Goal: Transaction & Acquisition: Purchase product/service

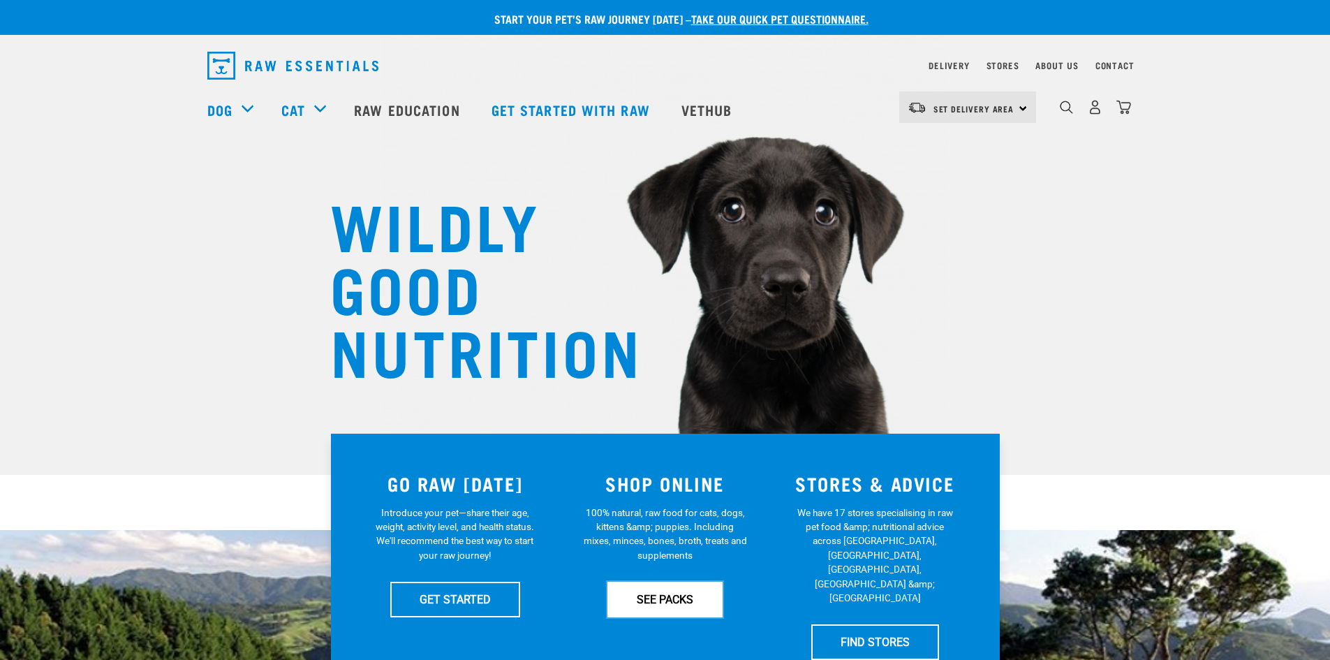
click at [671, 594] on link "SEE PACKS" at bounding box center [665, 599] width 115 height 35
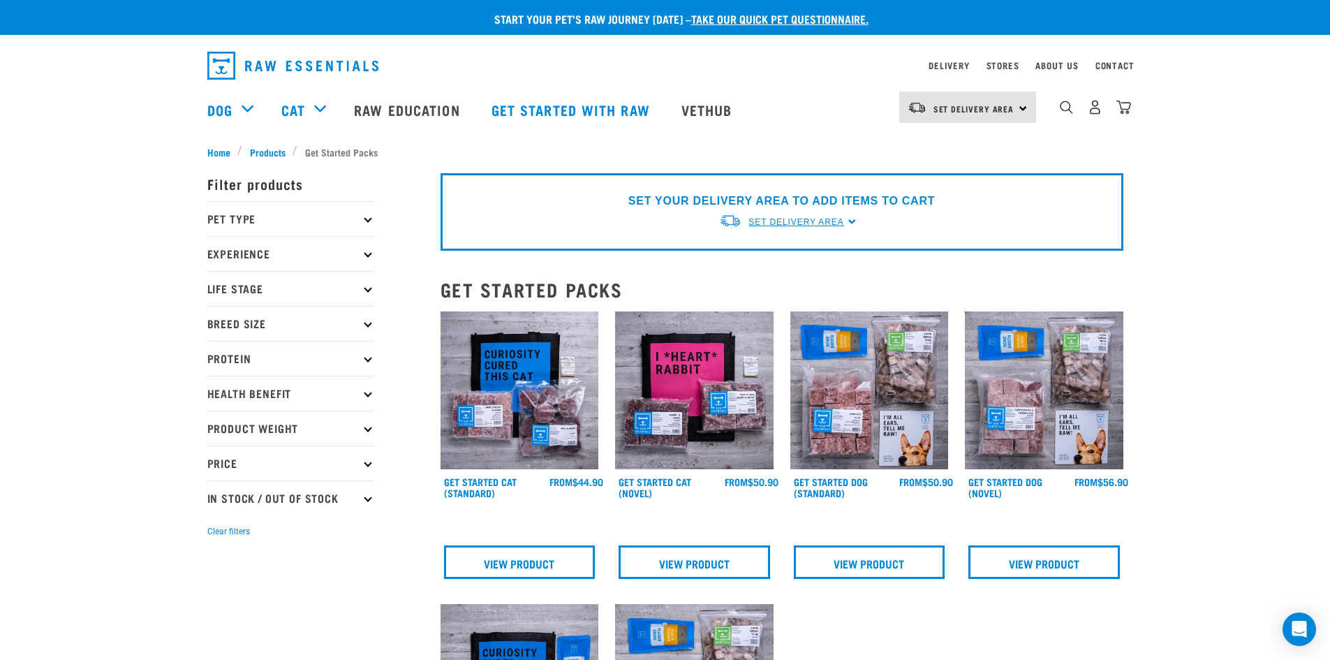
click at [838, 221] on span "Set Delivery Area" at bounding box center [796, 222] width 95 height 10
click at [796, 253] on link "[GEOGRAPHIC_DATA]" at bounding box center [788, 254] width 139 height 23
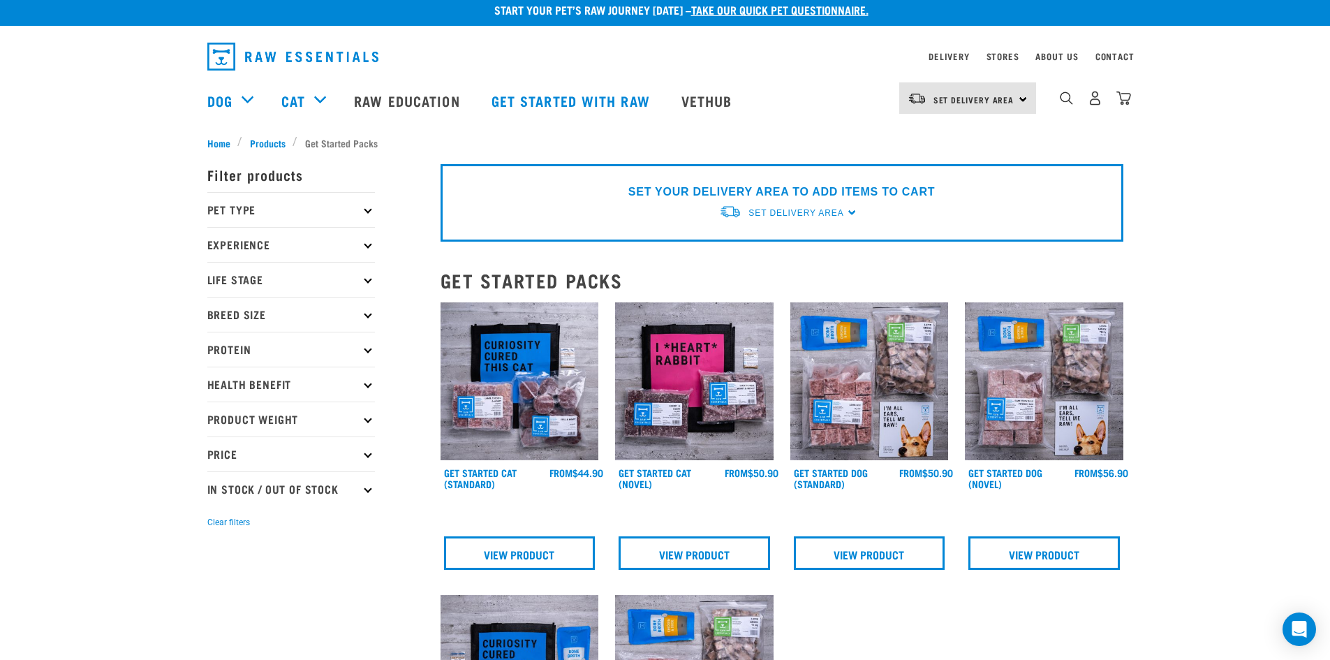
scroll to position [70, 0]
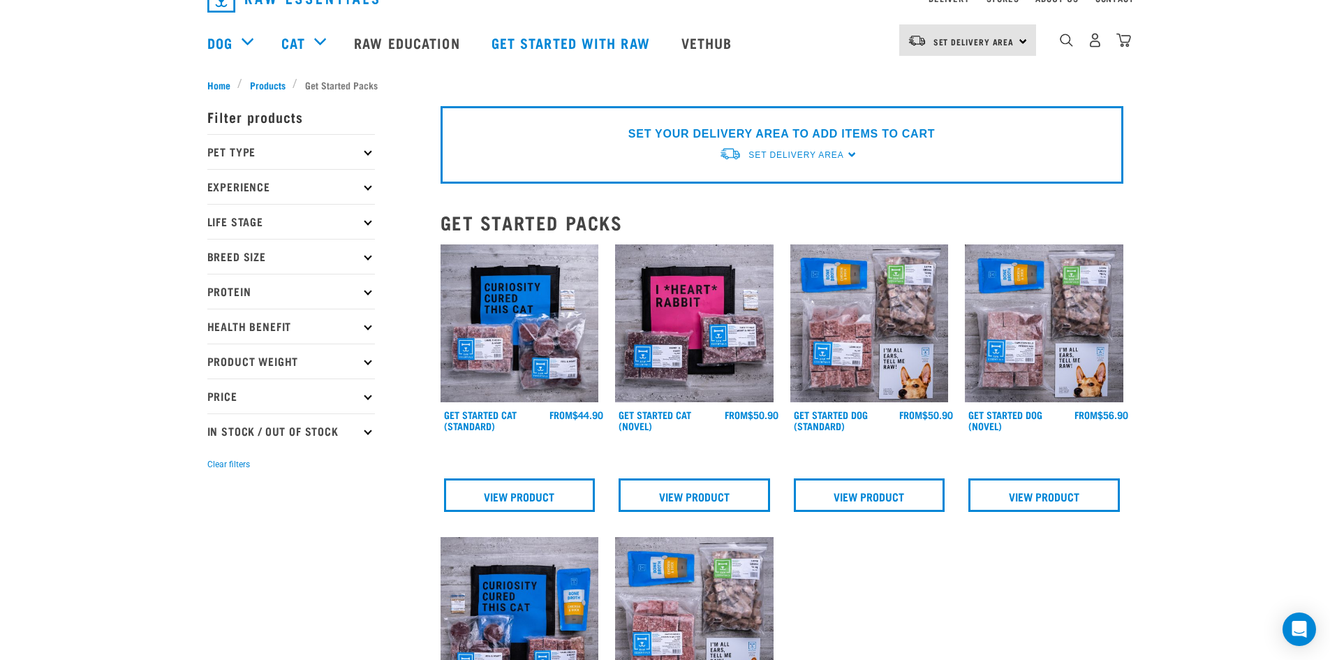
click at [813, 244] on img at bounding box center [870, 323] width 159 height 159
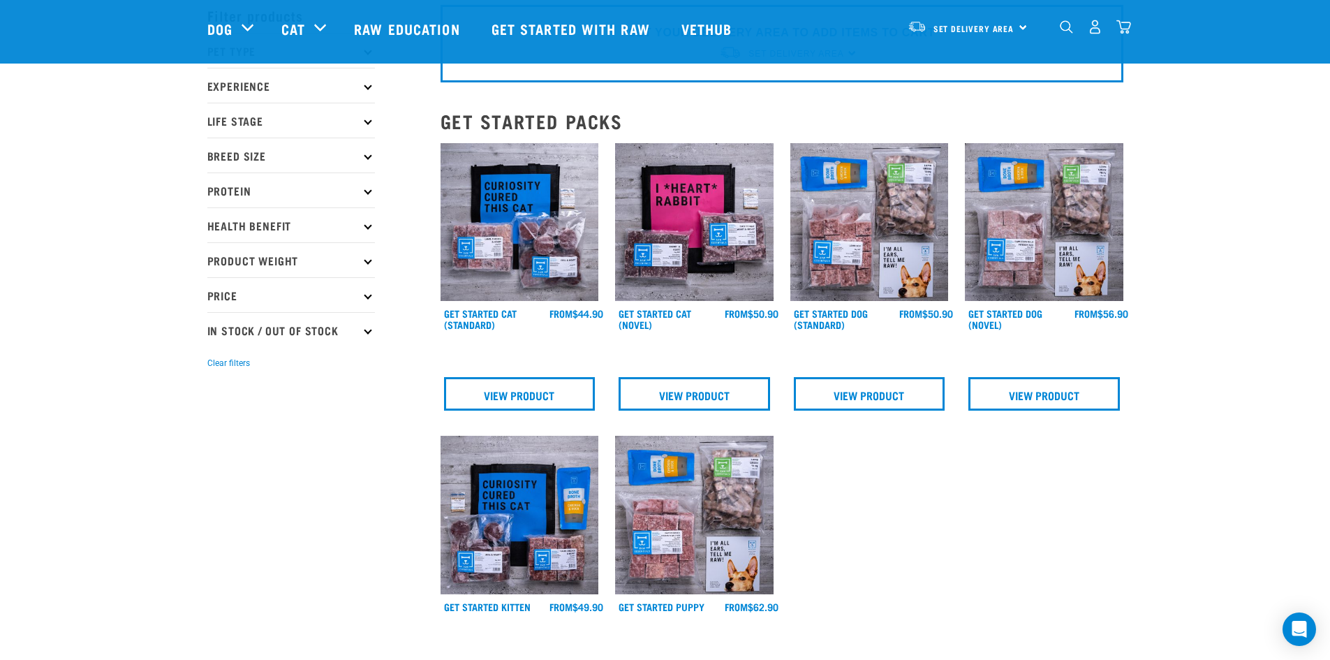
scroll to position [0, 0]
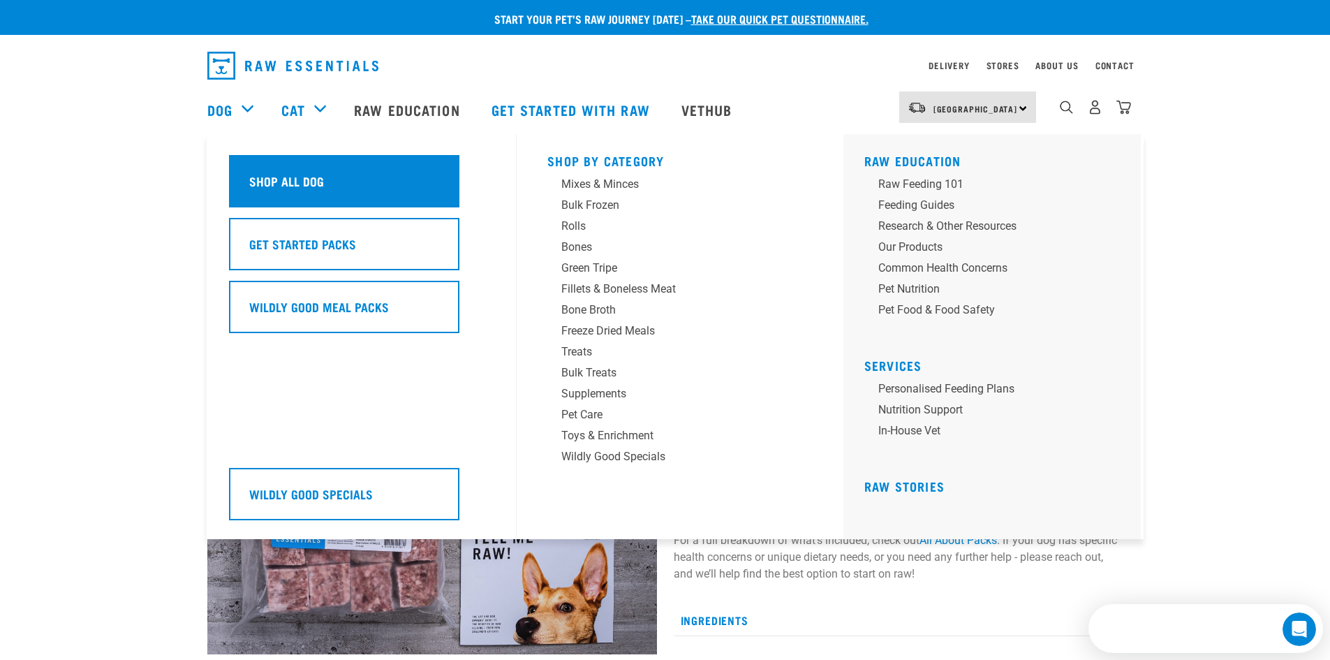
click at [291, 176] on h5 "Shop All Dog" at bounding box center [286, 181] width 75 height 18
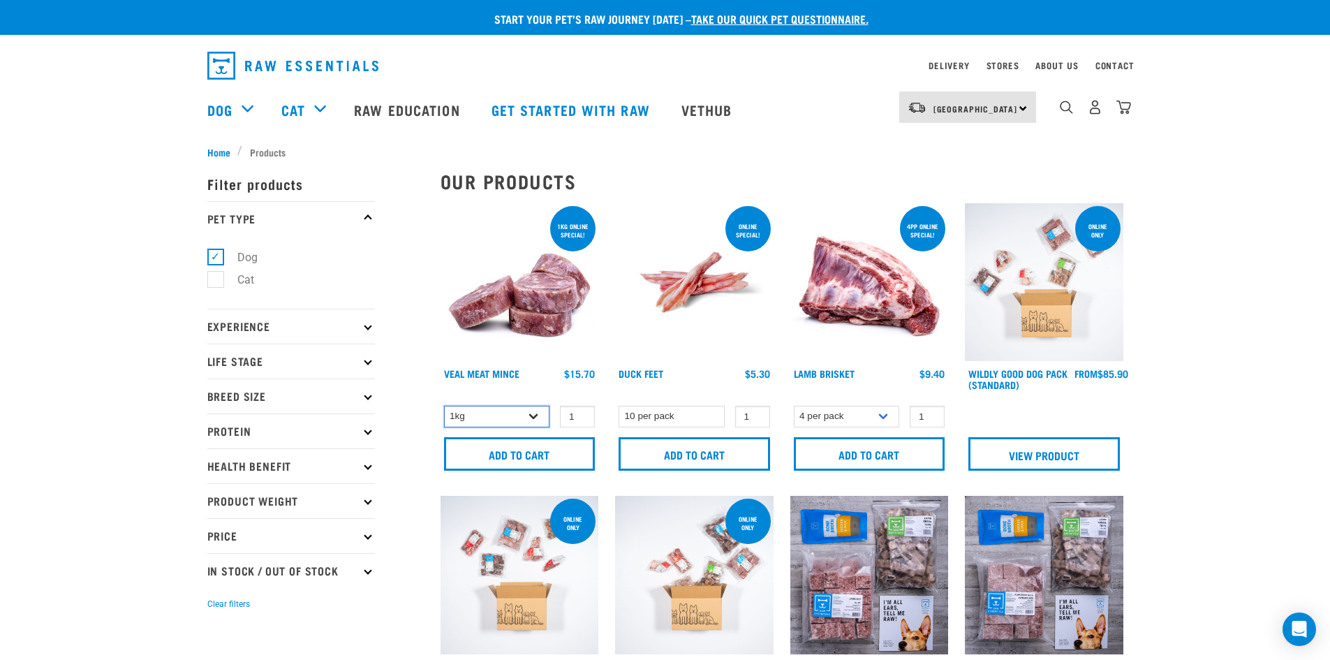
click at [538, 421] on select "1kg 3kg" at bounding box center [497, 417] width 106 height 22
click at [537, 423] on select "1kg 3kg" at bounding box center [497, 417] width 106 height 22
click at [879, 422] on select "4 per pack 1 per pack" at bounding box center [847, 417] width 106 height 22
click at [794, 406] on select "4 per pack 1 per pack" at bounding box center [847, 417] width 106 height 22
click at [754, 423] on input "1" at bounding box center [752, 417] width 35 height 22
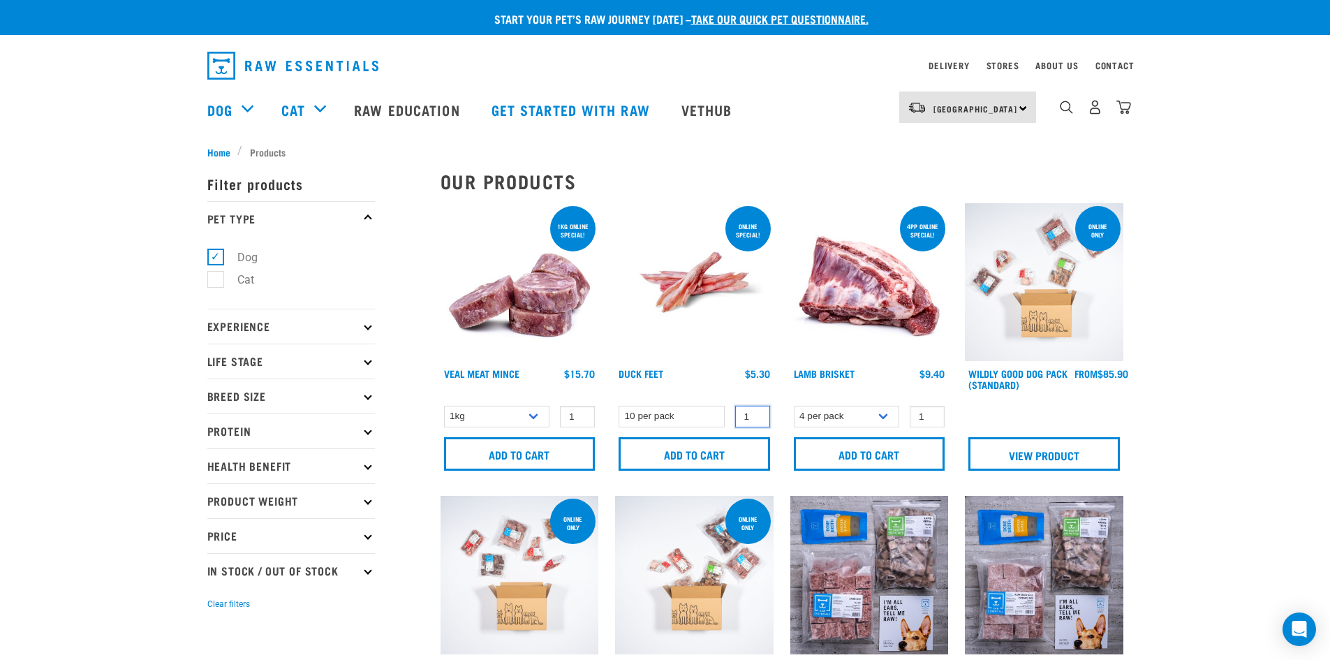
click at [763, 412] on input "1" at bounding box center [752, 417] width 35 height 22
click at [760, 417] on input "0" at bounding box center [752, 417] width 35 height 22
click at [760, 417] on input "-1" at bounding box center [752, 417] width 35 height 22
click at [760, 417] on input "-2" at bounding box center [752, 417] width 35 height 22
click at [760, 417] on input "-3" at bounding box center [752, 417] width 35 height 22
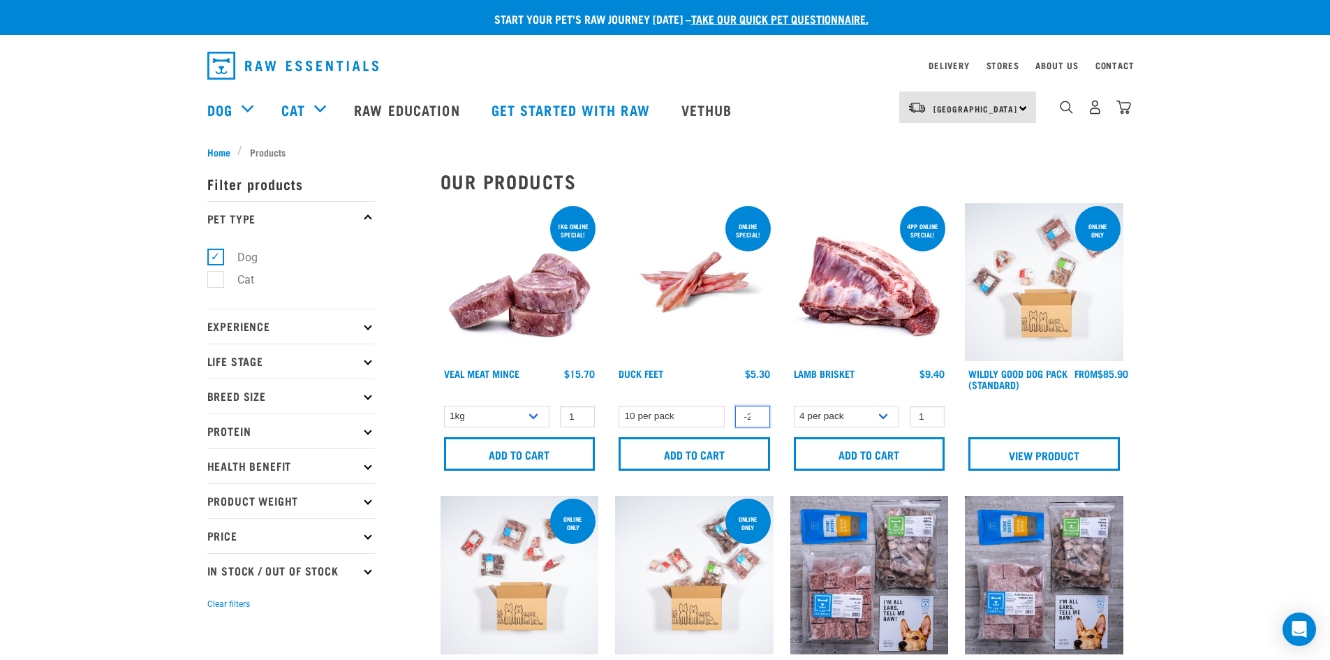
click at [755, 411] on input "-2" at bounding box center [752, 417] width 35 height 22
click at [755, 413] on input "-1" at bounding box center [752, 417] width 35 height 22
click at [755, 413] on input "0" at bounding box center [752, 417] width 35 height 22
click at [755, 413] on input "1" at bounding box center [752, 417] width 35 height 22
click at [755, 413] on input "2" at bounding box center [752, 417] width 35 height 22
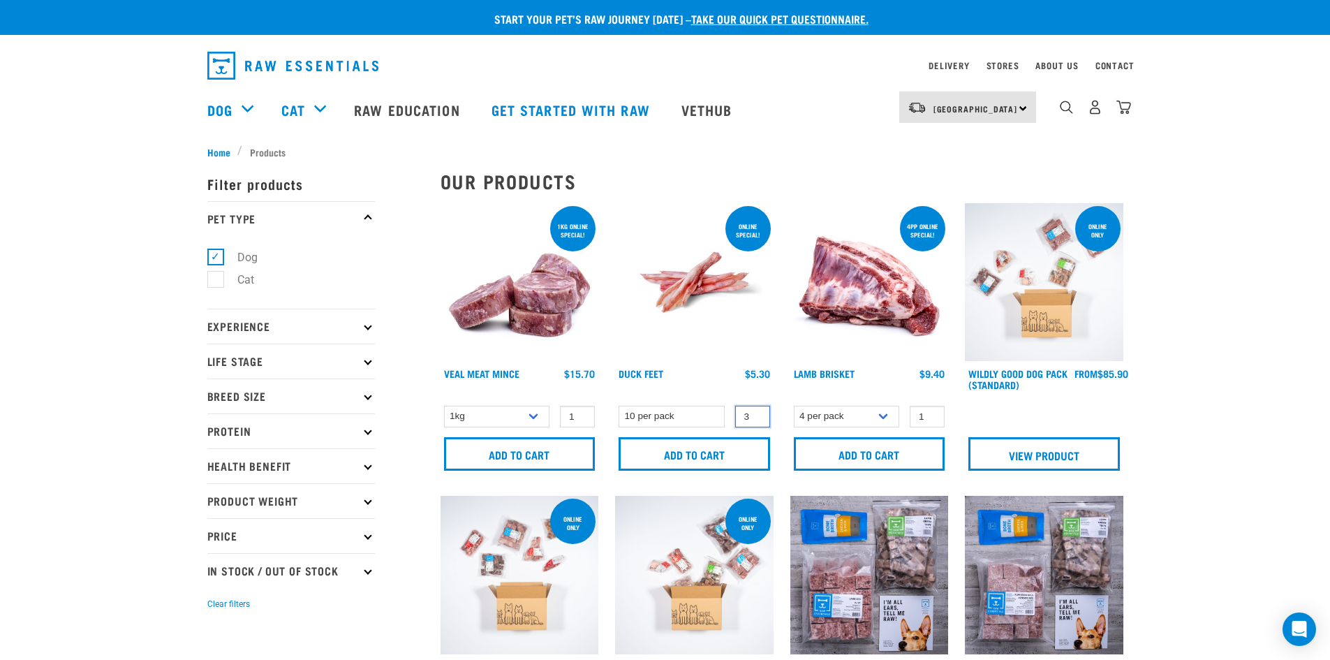
click at [755, 413] on input "3" at bounding box center [752, 417] width 35 height 22
type input "4"
click at [755, 413] on input "4" at bounding box center [752, 417] width 35 height 22
click at [735, 446] on input "Add to cart" at bounding box center [695, 454] width 152 height 34
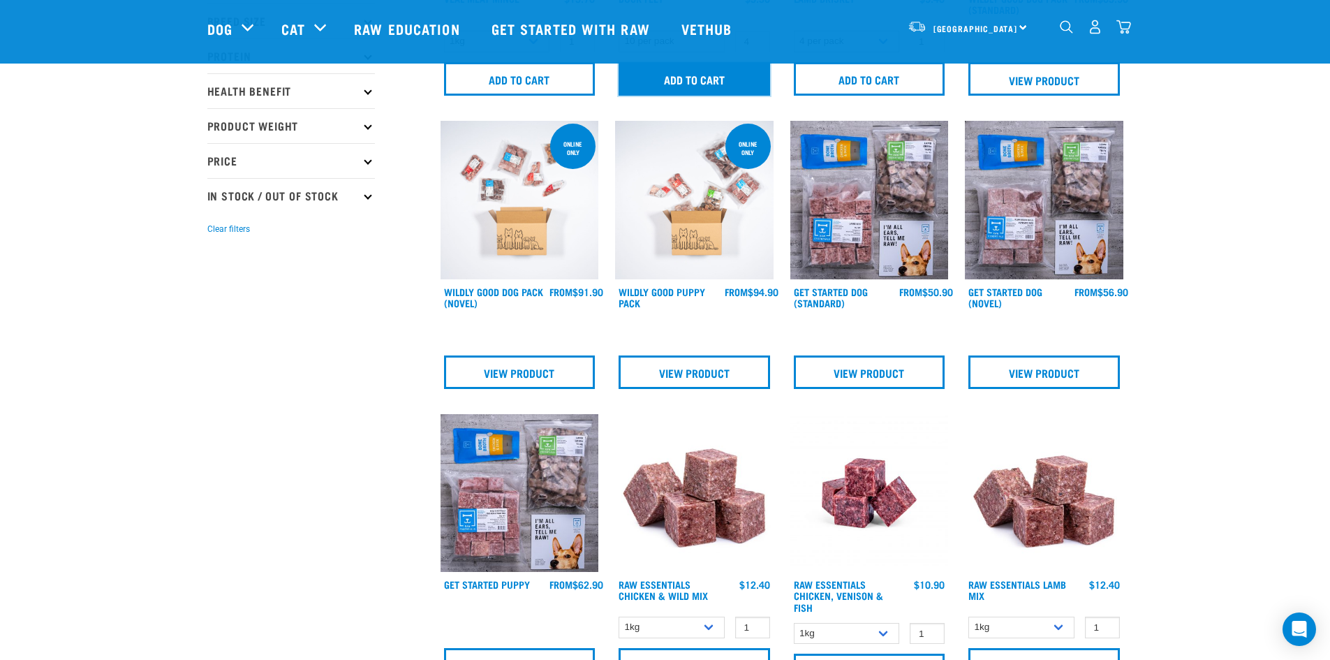
scroll to position [279, 0]
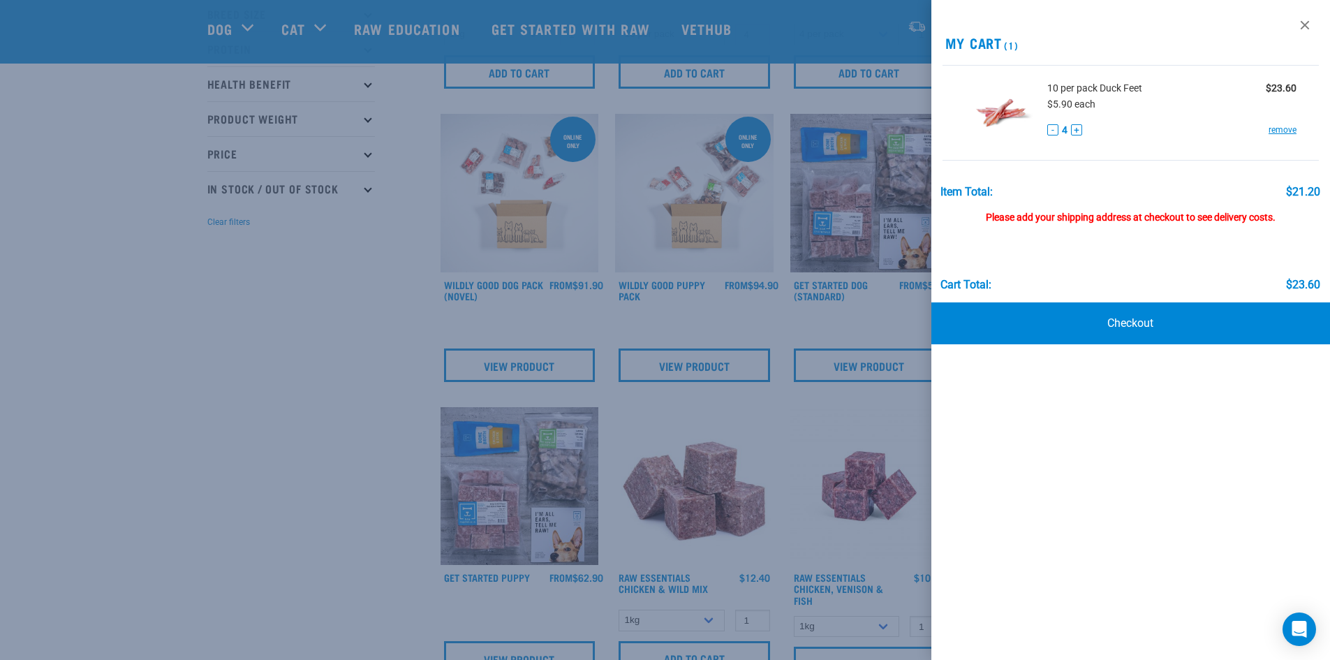
click at [855, 434] on div at bounding box center [665, 330] width 1330 height 660
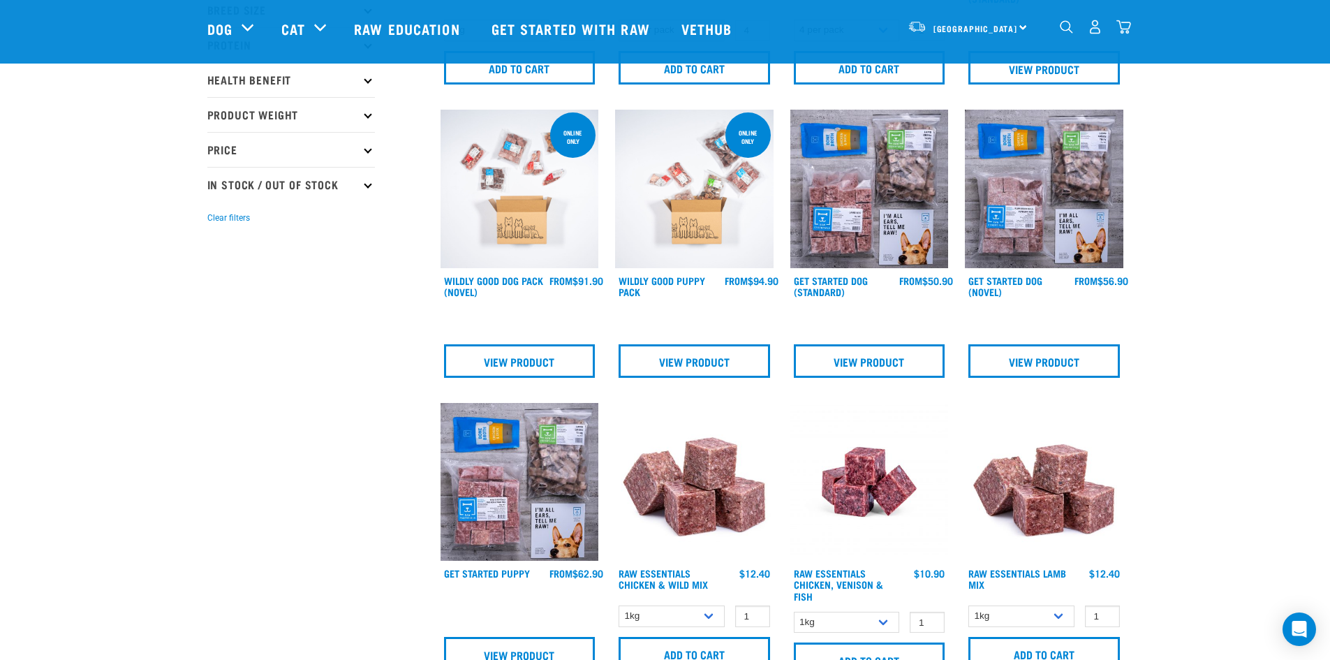
scroll to position [489, 0]
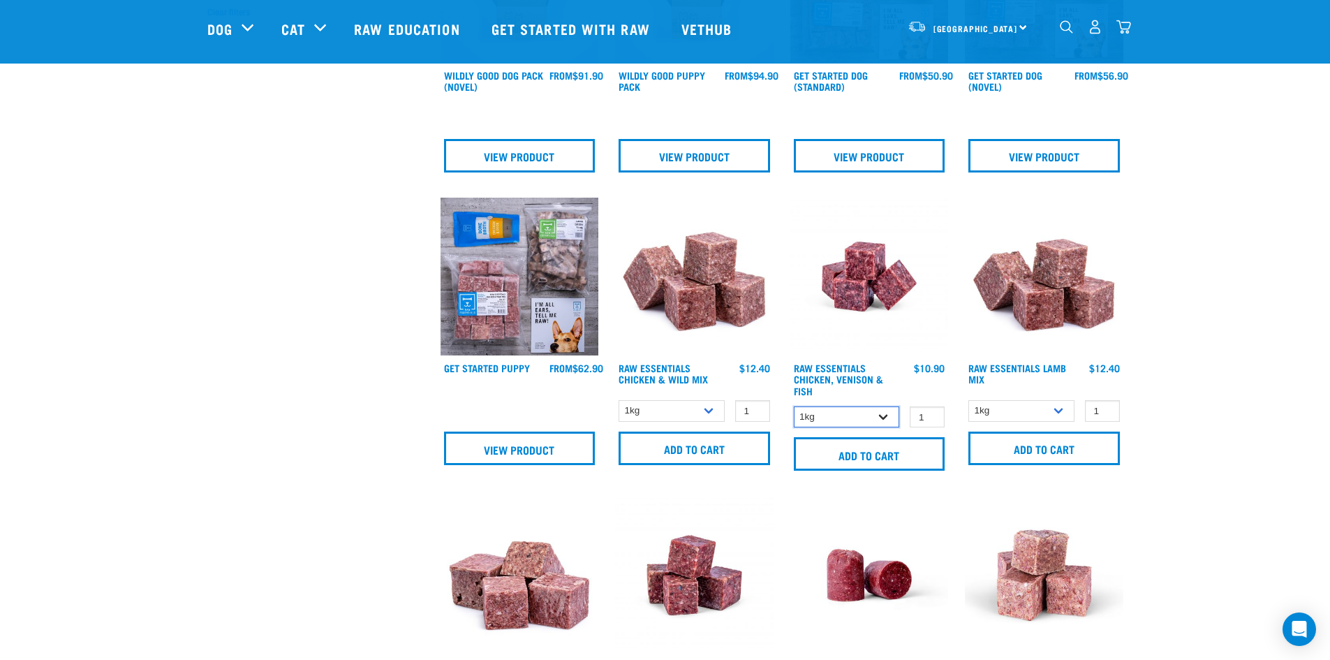
click at [886, 409] on select "1kg 3kg" at bounding box center [847, 417] width 106 height 22
select select "28665"
click at [794, 406] on select "1kg 3kg" at bounding box center [847, 417] width 106 height 22
